Goal: Navigation & Orientation: Find specific page/section

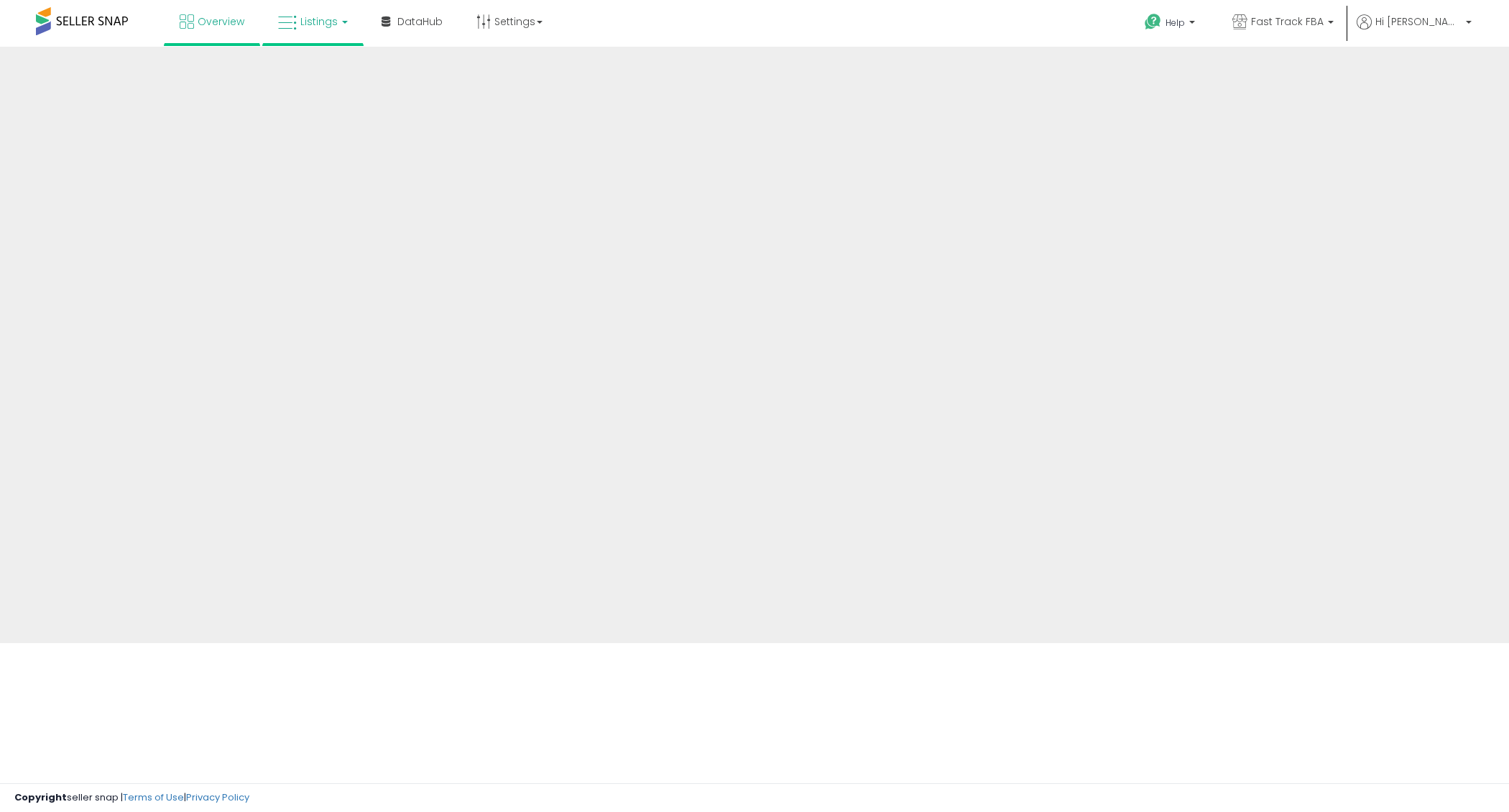
click at [299, 10] on link "Listings" at bounding box center [313, 21] width 91 height 43
click at [304, 16] on span "Listings" at bounding box center [319, 21] width 37 height 14
click at [335, 20] on link "Listings" at bounding box center [313, 21] width 91 height 43
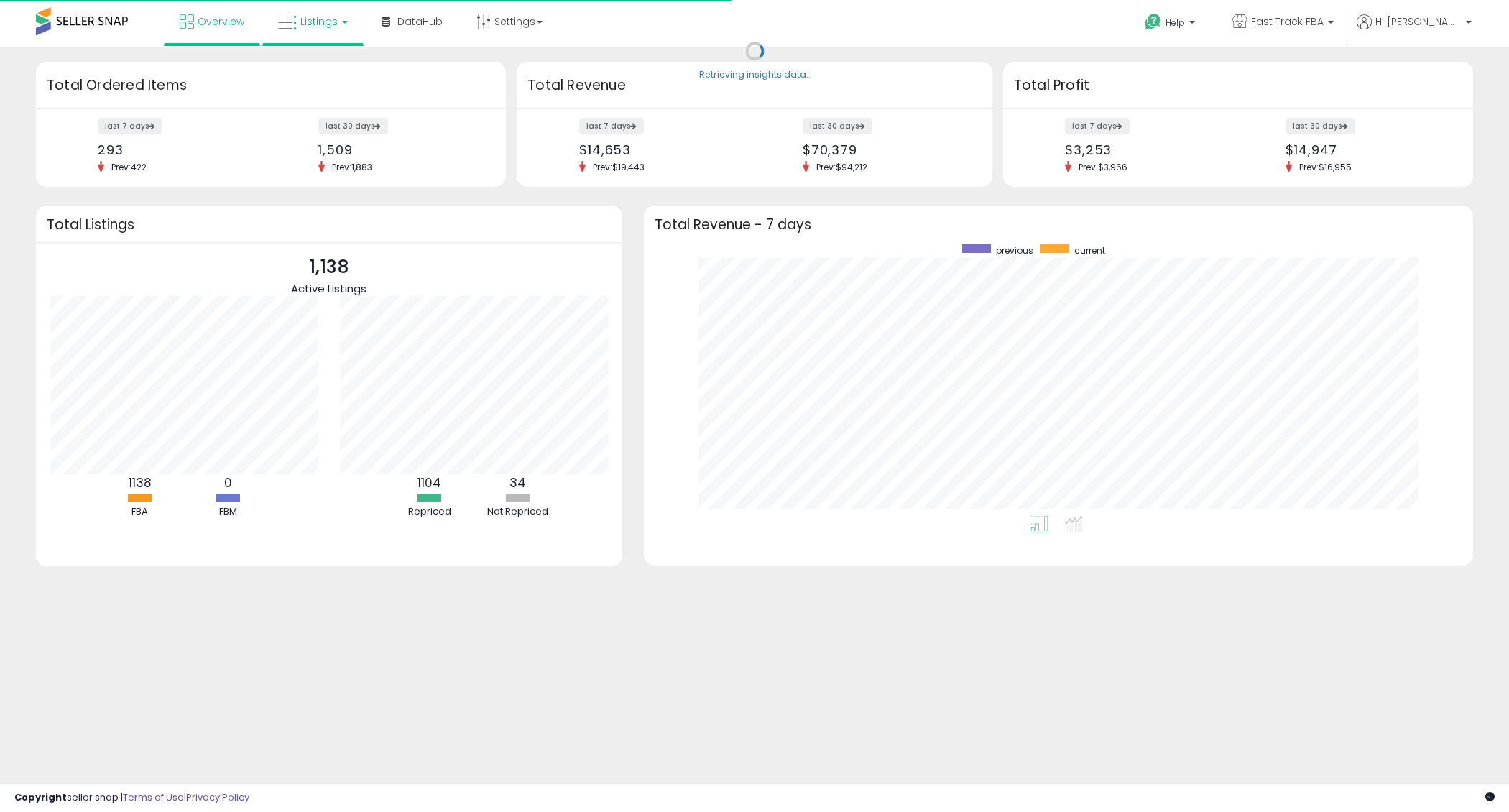
click at [330, 22] on span "Listings" at bounding box center [319, 21] width 37 height 14
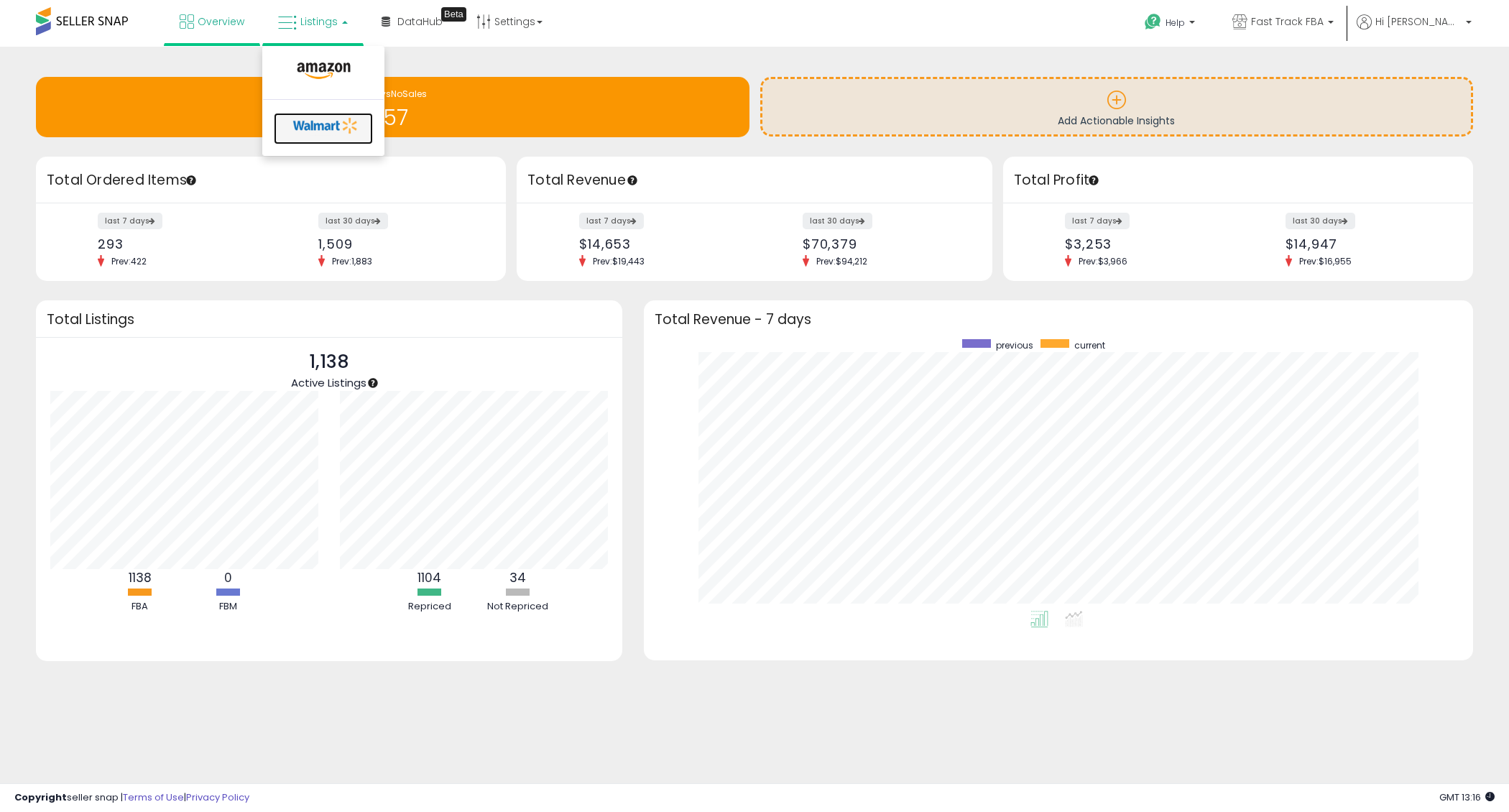
click at [312, 120] on icon at bounding box center [326, 125] width 76 height 21
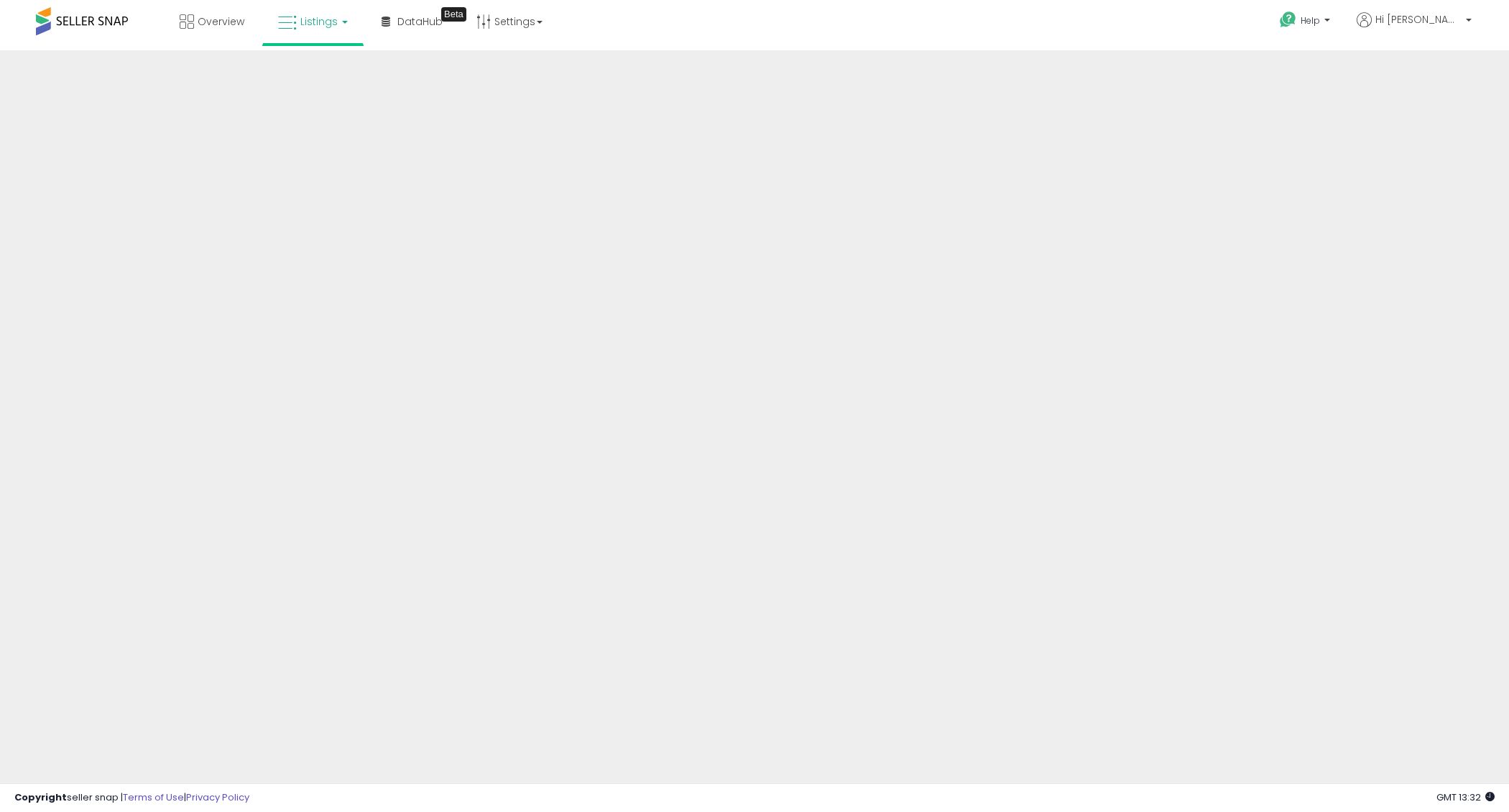
click at [304, 21] on span "Listings" at bounding box center [319, 21] width 37 height 14
click at [319, 75] on icon at bounding box center [323, 71] width 62 height 19
click at [410, 34] on div "Early access to DataHub. Explore new analytics and share your feedback." at bounding box center [452, 60] width 180 height 64
click at [407, 19] on span "DataHub" at bounding box center [419, 21] width 45 height 14
